Goal: Navigation & Orientation: Understand site structure

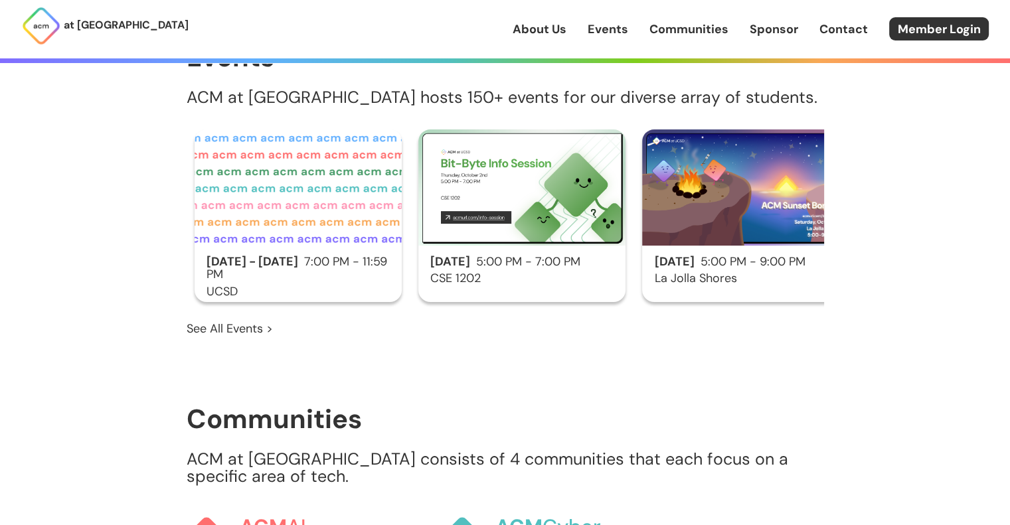
scroll to position [789, 0]
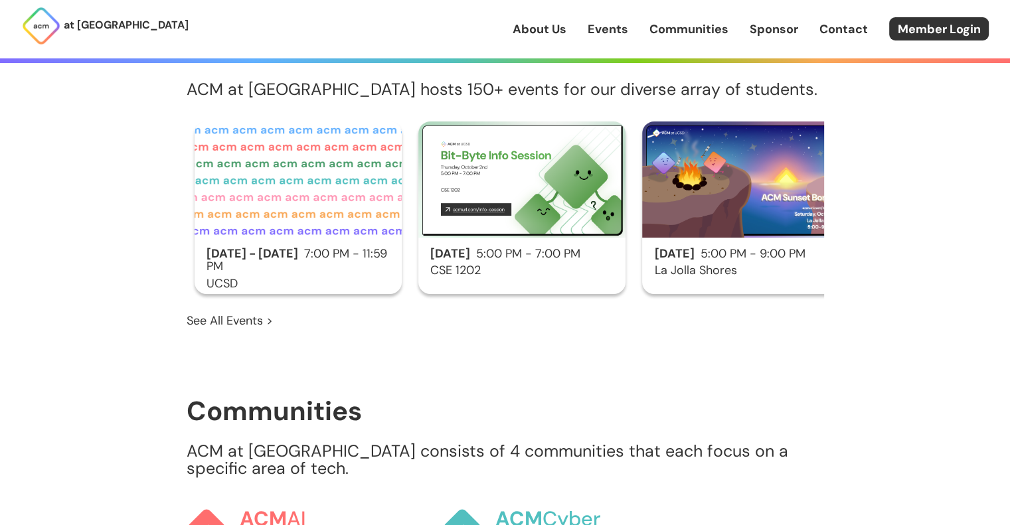
click at [552, 39] on div "About Us Events Communities Sponsor Contact Member Login" at bounding box center [760, 28] width 497 height 23
click at [545, 34] on link "About Us" at bounding box center [539, 29] width 54 height 17
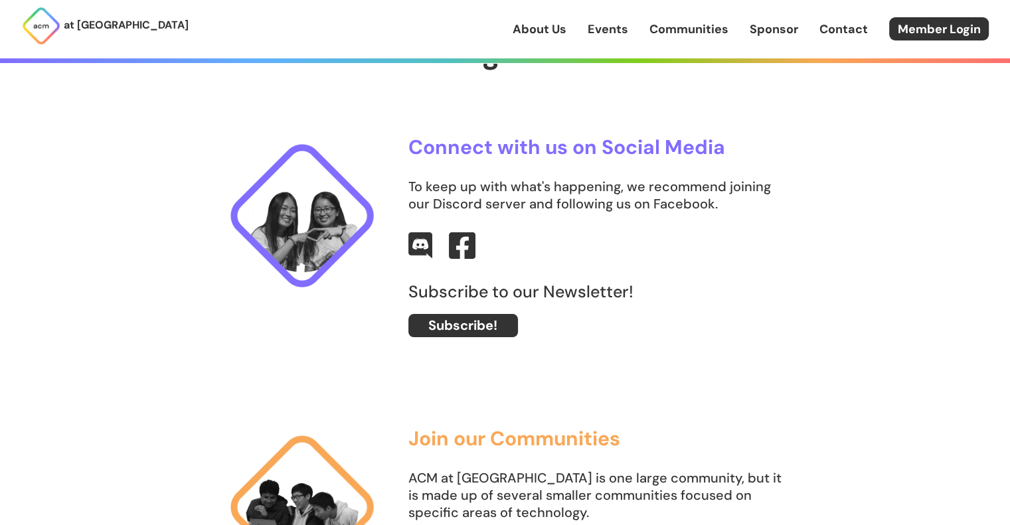
click at [781, 23] on link "Sponsor" at bounding box center [773, 29] width 48 height 17
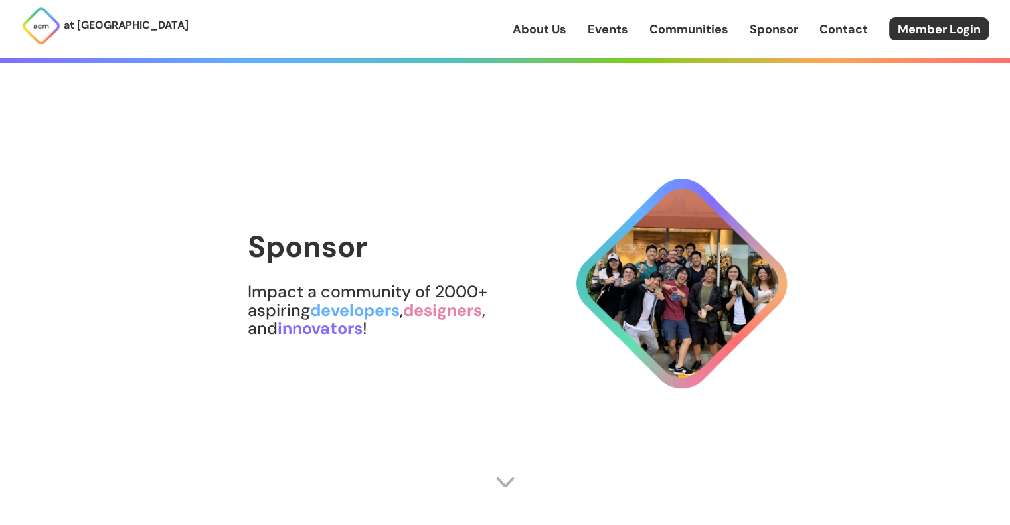
click at [566, 31] on link "About Us" at bounding box center [539, 29] width 54 height 17
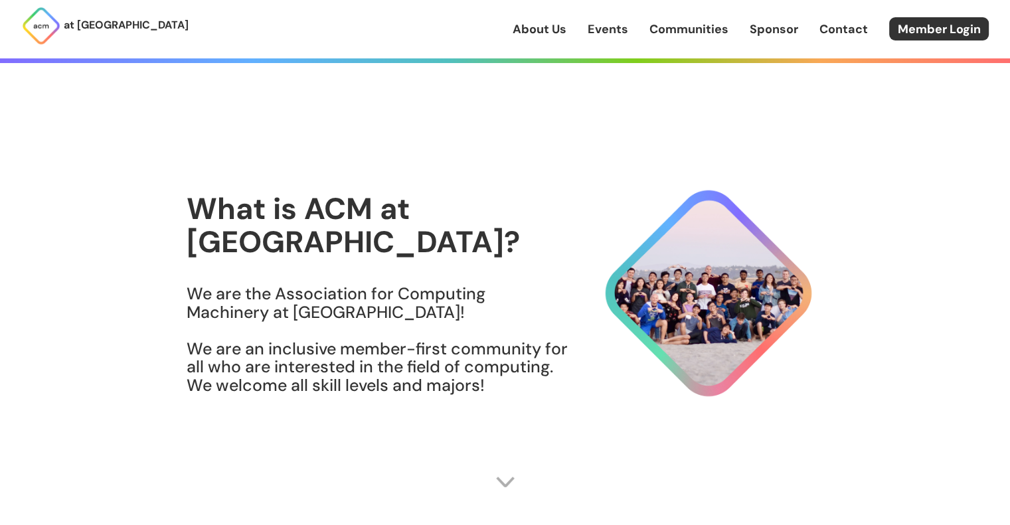
click at [137, 20] on p "at [GEOGRAPHIC_DATA]" at bounding box center [126, 25] width 125 height 17
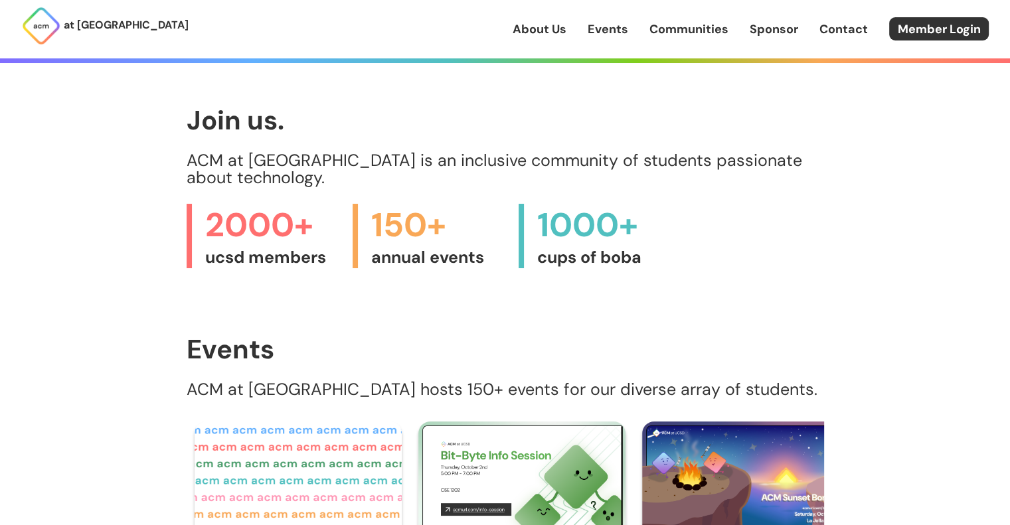
scroll to position [488, 0]
